Goal: Information Seeking & Learning: Find specific page/section

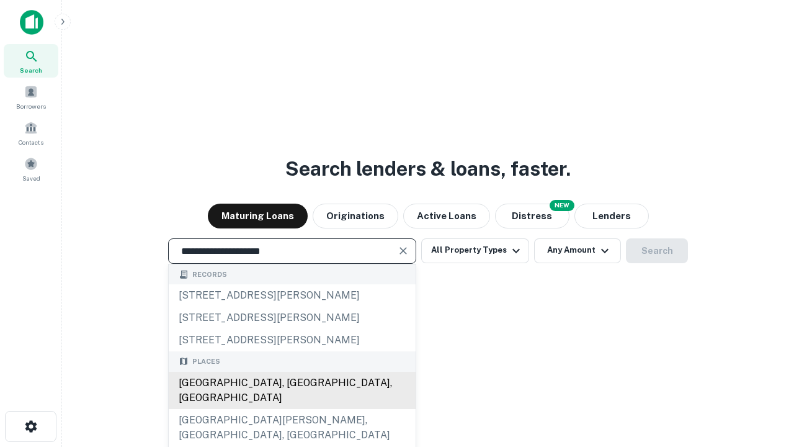
click at [292, 409] on div "[GEOGRAPHIC_DATA], [GEOGRAPHIC_DATA], [GEOGRAPHIC_DATA]" at bounding box center [292, 390] width 247 height 37
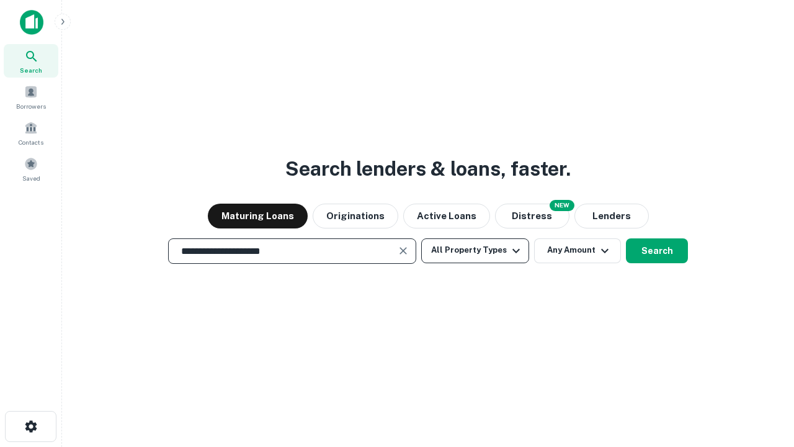
type input "**********"
click at [475, 250] on button "All Property Types" at bounding box center [475, 250] width 108 height 25
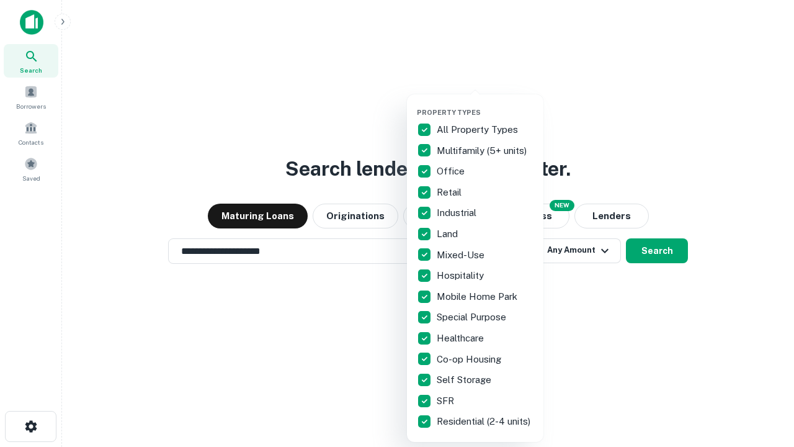
click at [485, 104] on button "button" at bounding box center [485, 104] width 137 height 1
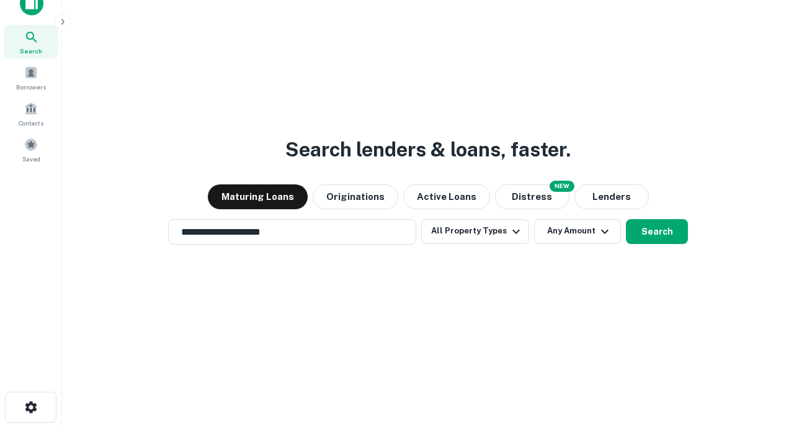
scroll to position [7, 150]
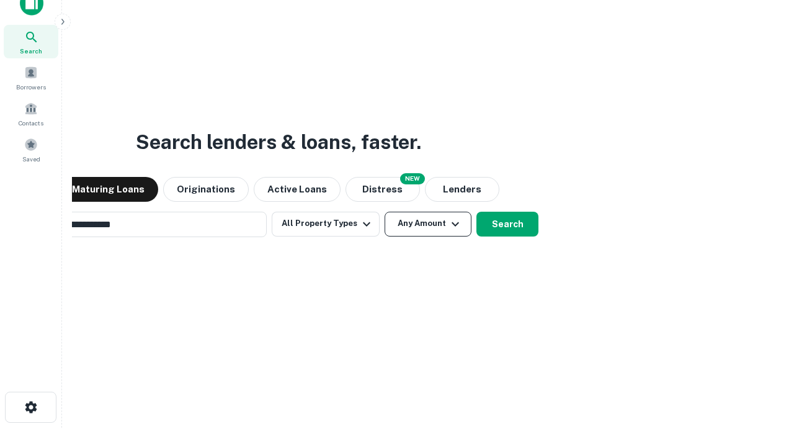
click at [385, 212] on button "Any Amount" at bounding box center [428, 224] width 87 height 25
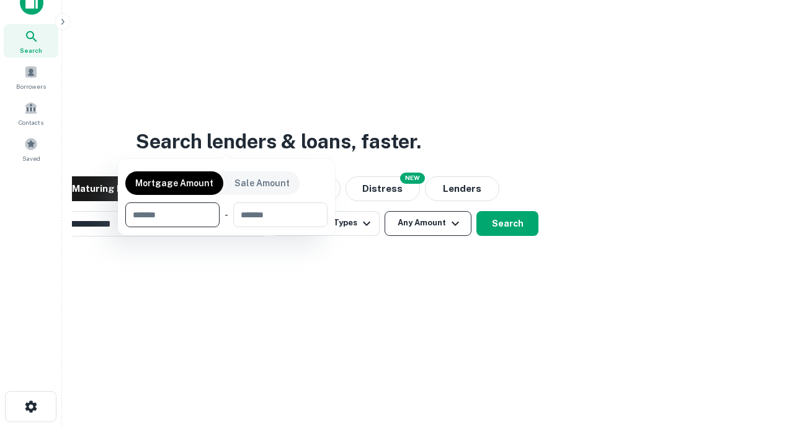
scroll to position [89, 351]
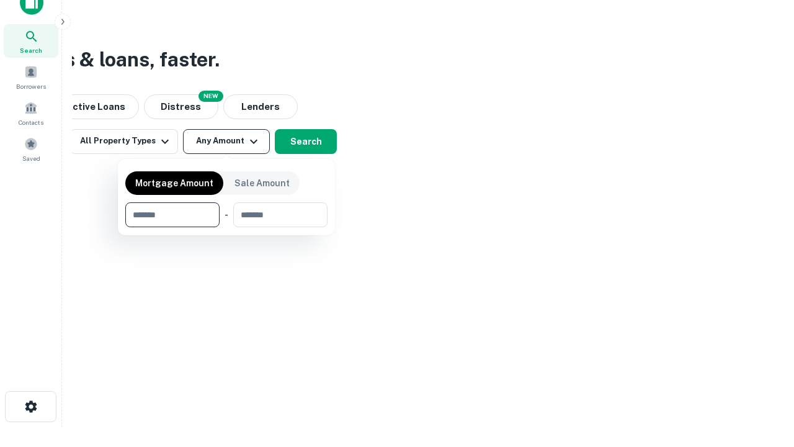
type input "*******"
click at [226, 227] on button "button" at bounding box center [226, 227] width 202 height 1
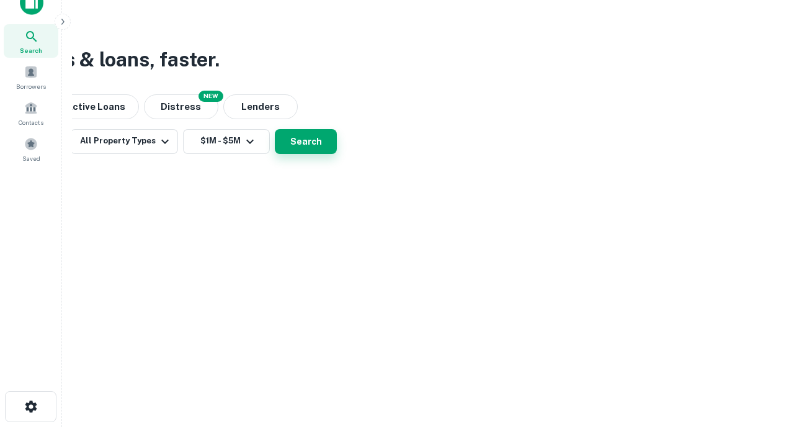
click at [337, 154] on button "Search" at bounding box center [306, 141] width 62 height 25
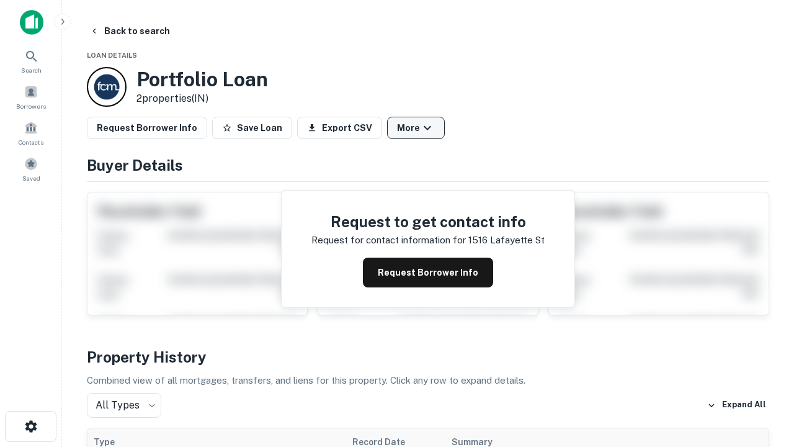
click at [416, 128] on button "More" at bounding box center [416, 128] width 58 height 22
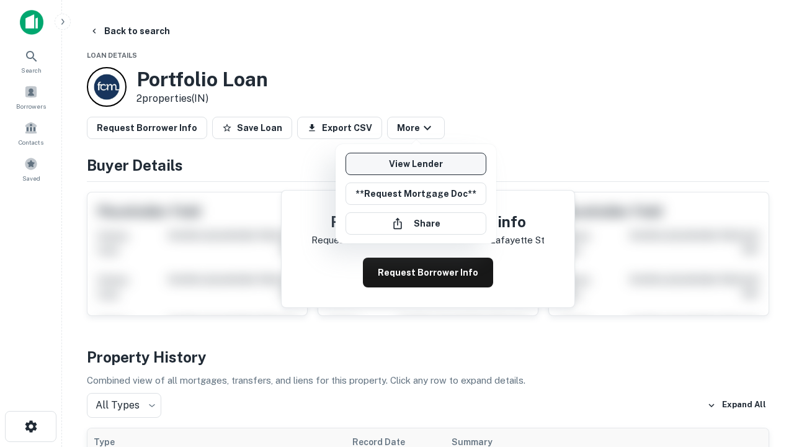
click at [416, 164] on link "View Lender" at bounding box center [416, 164] width 141 height 22
